Goal: Find specific fact: Find specific fact

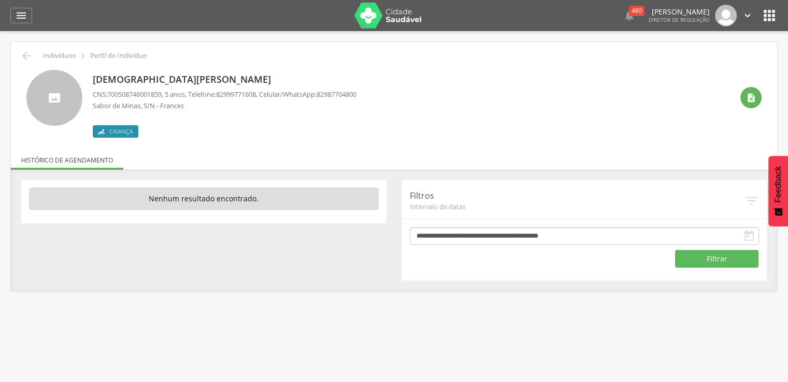
click at [109, 92] on span "700508746001859" at bounding box center [134, 94] width 54 height 9
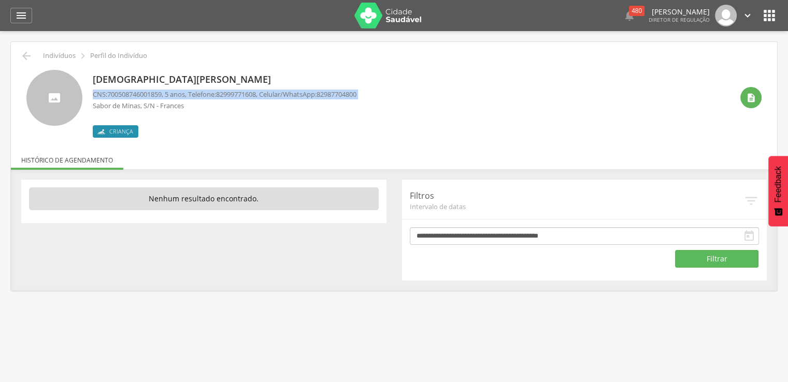
drag, startPoint x: 109, startPoint y: 92, endPoint x: 126, endPoint y: 90, distance: 16.7
click at [126, 90] on span "700508746001859" at bounding box center [134, 94] width 54 height 9
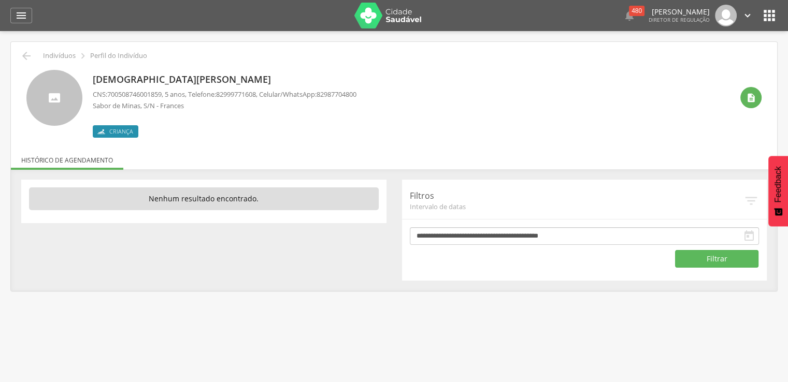
click at [110, 92] on span "700508746001859" at bounding box center [134, 94] width 54 height 9
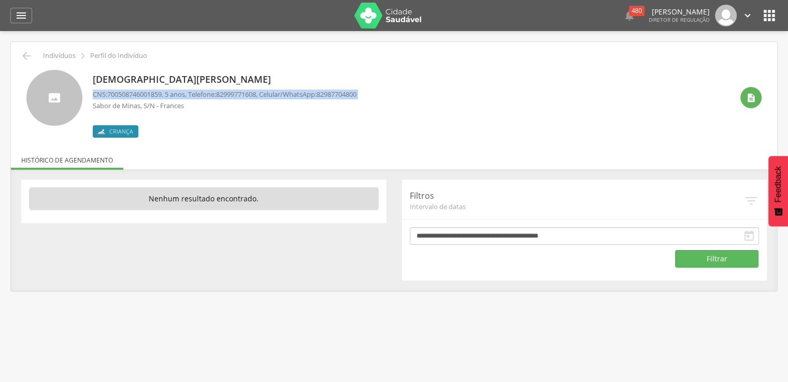
drag, startPoint x: 110, startPoint y: 92, endPoint x: 120, endPoint y: 92, distance: 10.4
click at [110, 92] on span "700508746001859" at bounding box center [134, 94] width 54 height 9
click at [133, 91] on span "700508746001859" at bounding box center [134, 94] width 54 height 9
copy span "700508746001859"
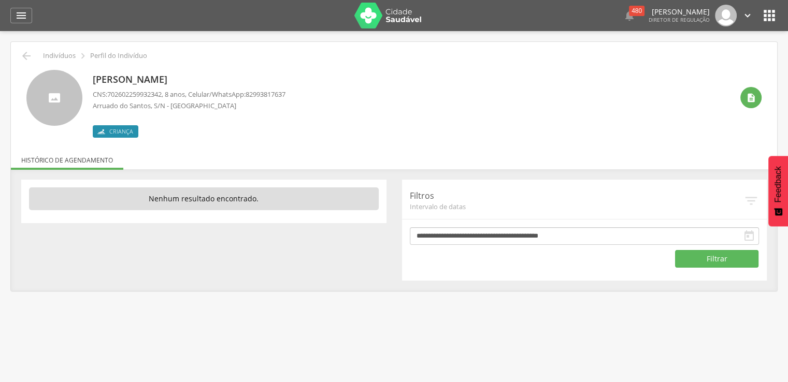
click at [110, 94] on span "702602259932342" at bounding box center [134, 94] width 54 height 9
drag, startPoint x: 110, startPoint y: 94, endPoint x: 124, endPoint y: 96, distance: 13.6
click at [124, 96] on span "702602259932342" at bounding box center [134, 94] width 54 height 9
copy span "702602259932342"
drag, startPoint x: 111, startPoint y: 94, endPoint x: 166, endPoint y: 92, distance: 55.0
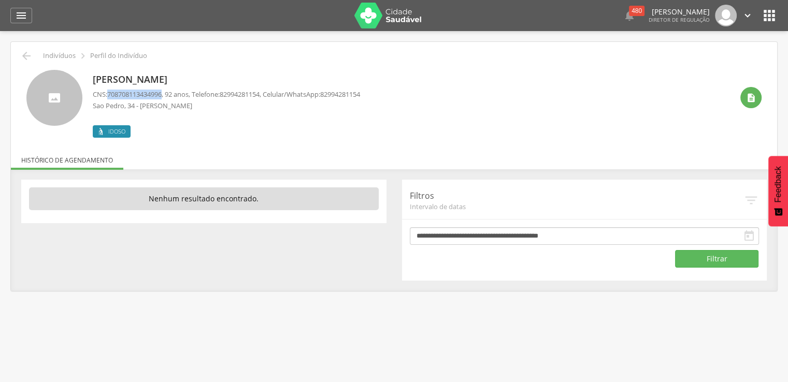
click at [162, 92] on span "708708113434996" at bounding box center [134, 94] width 54 height 9
drag, startPoint x: 110, startPoint y: 94, endPoint x: 116, endPoint y: 94, distance: 6.2
click at [110, 94] on span "708206139203447" at bounding box center [134, 94] width 54 height 9
drag, startPoint x: 116, startPoint y: 94, endPoint x: 134, endPoint y: 92, distance: 18.3
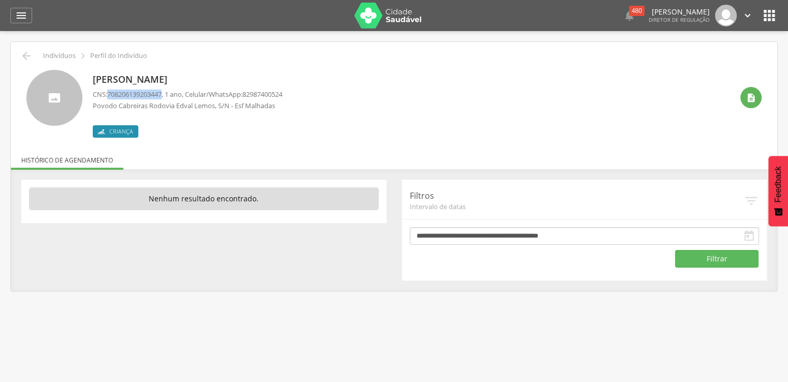
click at [134, 92] on span "708206139203447" at bounding box center [134, 94] width 54 height 9
click at [111, 92] on span "708206139203447" at bounding box center [134, 94] width 54 height 9
drag, startPoint x: 112, startPoint y: 92, endPoint x: 149, endPoint y: 93, distance: 37.3
click at [149, 93] on span "708206139203447" at bounding box center [134, 94] width 54 height 9
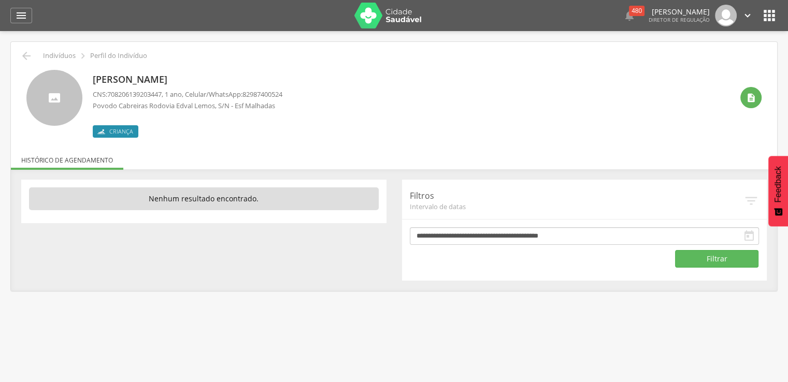
click at [109, 92] on span "708206139203447" at bounding box center [134, 94] width 54 height 9
drag, startPoint x: 109, startPoint y: 92, endPoint x: 130, endPoint y: 92, distance: 20.2
click at [129, 92] on span "708206139203447" at bounding box center [134, 94] width 54 height 9
click at [131, 92] on span "708206139203447" at bounding box center [134, 94] width 54 height 9
drag, startPoint x: 110, startPoint y: 94, endPoint x: 166, endPoint y: 94, distance: 56.0
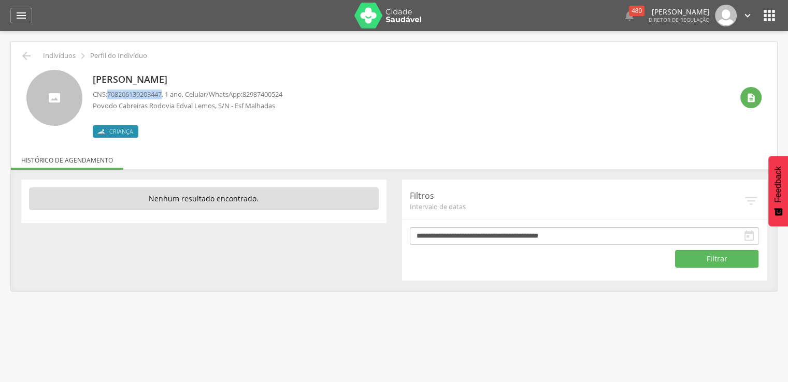
click at [162, 94] on span "708206139203447" at bounding box center [134, 94] width 54 height 9
copy span "708206139203447"
click at [110, 91] on span "898005951122122" at bounding box center [134, 94] width 54 height 9
drag, startPoint x: 110, startPoint y: 91, endPoint x: 116, endPoint y: 90, distance: 6.3
click at [110, 91] on span "898005951122122" at bounding box center [134, 94] width 54 height 9
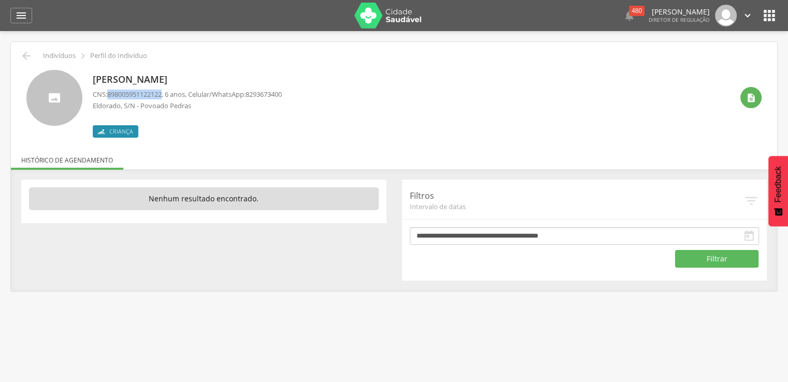
click at [129, 92] on span "898005951122122" at bounding box center [134, 94] width 54 height 9
click at [109, 93] on span "898005951122122" at bounding box center [134, 94] width 54 height 9
click at [112, 93] on span "898005951122122" at bounding box center [134, 94] width 54 height 9
click at [113, 93] on span "898005951122122" at bounding box center [134, 94] width 54 height 9
copy span "898005951122122"
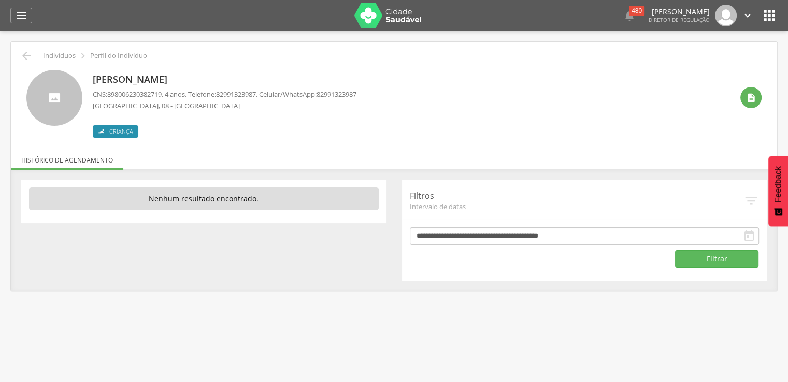
click at [108, 90] on p "CNS: [PHONE_NUMBER] , 4 anos, Telefone: [PHONE_NUMBER] , Celular/WhatsApp: [PHO…" at bounding box center [225, 95] width 264 height 10
drag, startPoint x: 108, startPoint y: 90, endPoint x: 115, endPoint y: 92, distance: 7.0
click at [115, 92] on p "CNS: [PHONE_NUMBER] , 4 anos, Telefone: [PHONE_NUMBER] , Celular/WhatsApp: [PHO…" at bounding box center [225, 95] width 264 height 10
click at [115, 92] on span "898006230382719" at bounding box center [134, 94] width 54 height 9
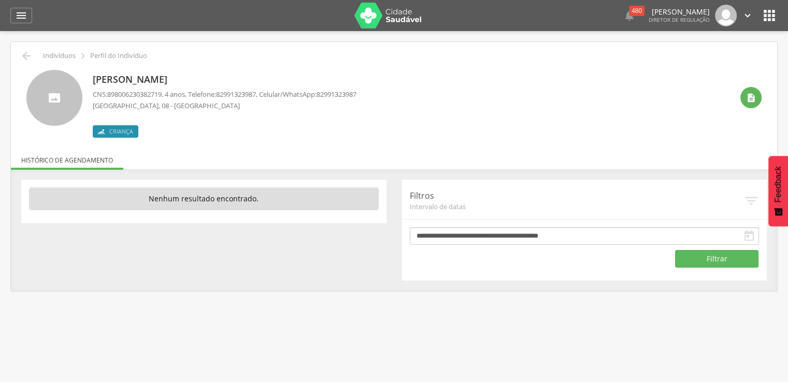
click at [115, 92] on span "898006230382719" at bounding box center [134, 94] width 54 height 9
click at [112, 95] on span "898006230382719" at bounding box center [134, 94] width 54 height 9
click at [110, 97] on span "898006230382719" at bounding box center [134, 94] width 54 height 9
drag, startPoint x: 122, startPoint y: 97, endPoint x: 166, endPoint y: 94, distance: 44.2
click at [162, 94] on span "898006230382719" at bounding box center [134, 94] width 54 height 9
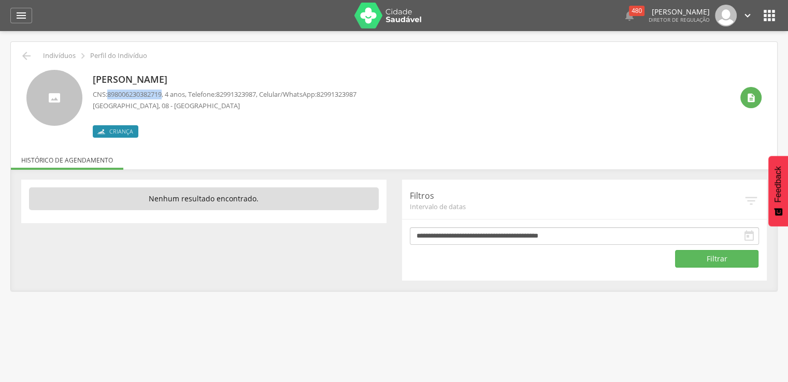
copy span "898006230382719"
